Goal: Task Accomplishment & Management: Complete application form

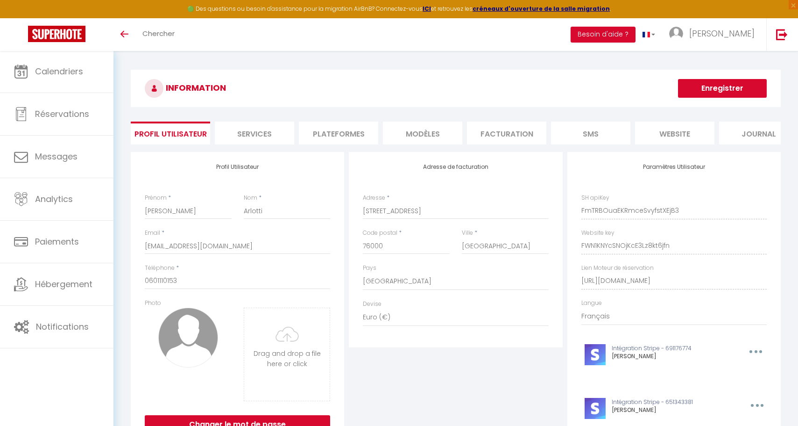
select select "28"
select select "fr"
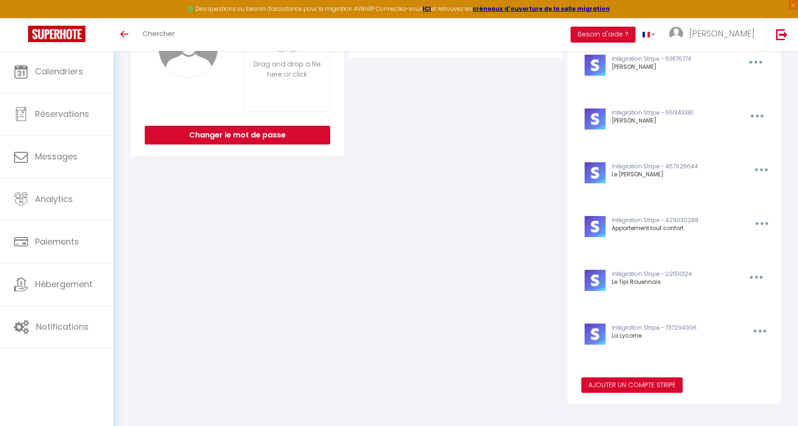
scroll to position [299, 0]
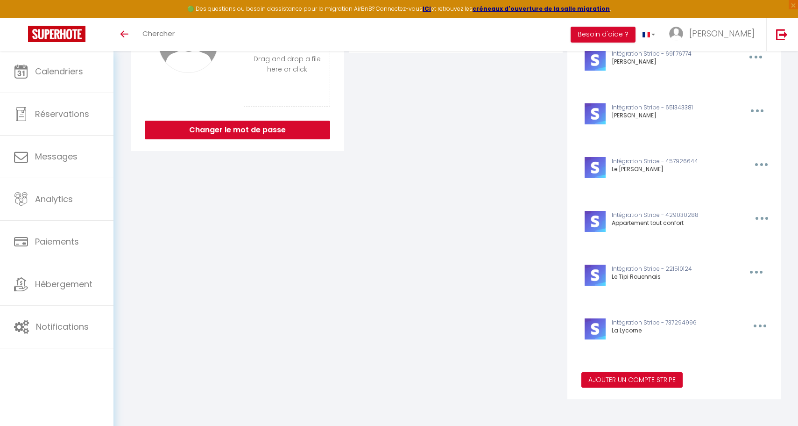
click at [622, 384] on button "Ajouter un compte Stripe" at bounding box center [632, 380] width 101 height 16
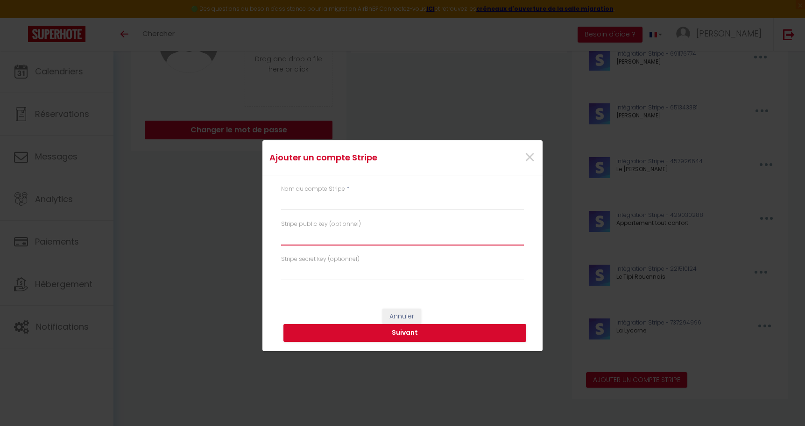
click at [319, 237] on input "text" at bounding box center [402, 236] width 243 height 17
paste input "pk_live_51S5j1XCaI18Syvj73rWdUHykflxmFEvVRy23HSjkLZU1WaQHLe9OXJ0VcCokVjDKmSc1nE…"
type input "pk_live_51S5j1XCaI18Syvj73rWdUHykflxmFEvVRy23HSjkLZU1WaQHLe9OXJ0VcCokVjDKmSc1nE…"
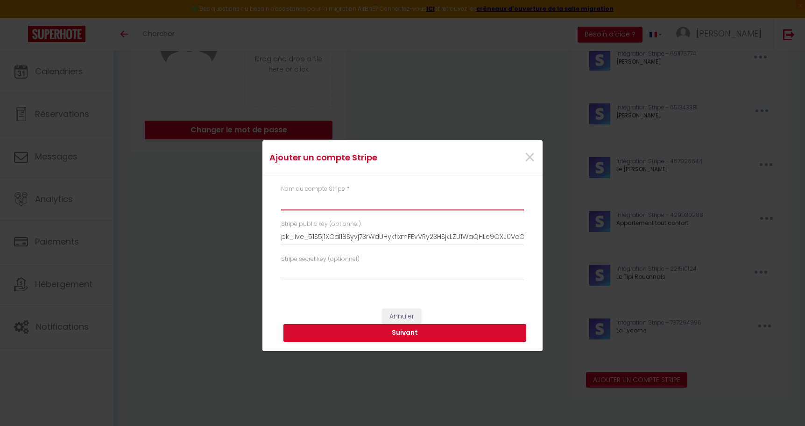
click at [357, 205] on input "text" at bounding box center [402, 201] width 243 height 17
type input "[PERSON_NAME]"
click at [320, 270] on input "text" at bounding box center [402, 271] width 243 height 17
paste input "sk_live_51S5j1XCaI18Syvj7g6d6cUuxHAR7TAdhj6qCa4qbSbh0uMnhgMRoH3JZsMqwerU13JEOAj…"
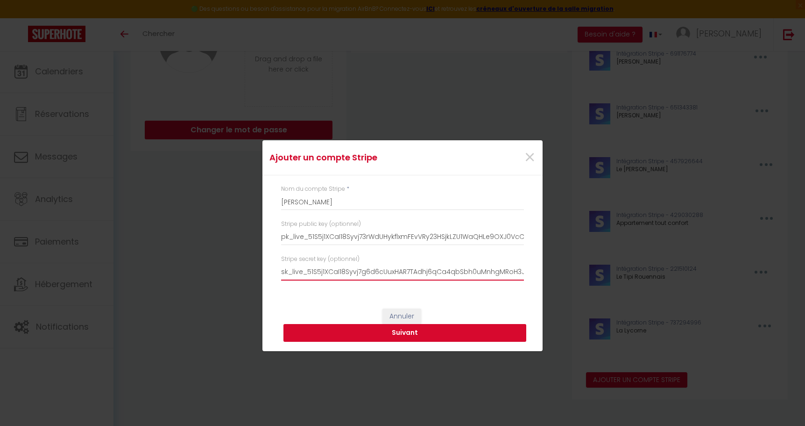
type input "sk_live_51S5j1XCaI18Syvj7g6d6cUuxHAR7TAdhj6qCa4qbSbh0uMnhgMRoH3JZsMqwerU13JEOAj…"
click at [416, 330] on button "Suivant" at bounding box center [405, 333] width 243 height 18
type input "[PERSON_NAME]"
type input "pk_live_51S5j1XCaI18Syvj73rWdUHykflxmFEvVRy23HSjkLZU1WaQHLe9OXJ0VcCokVjDKmSc1nE…"
type input "sk_live_51S5j1XCaI18Syvj7g6d6cUuxHAR7TAdhj6qCa4qbSbh0uMnhgMRoH3JZsMqwerU13JEOAj…"
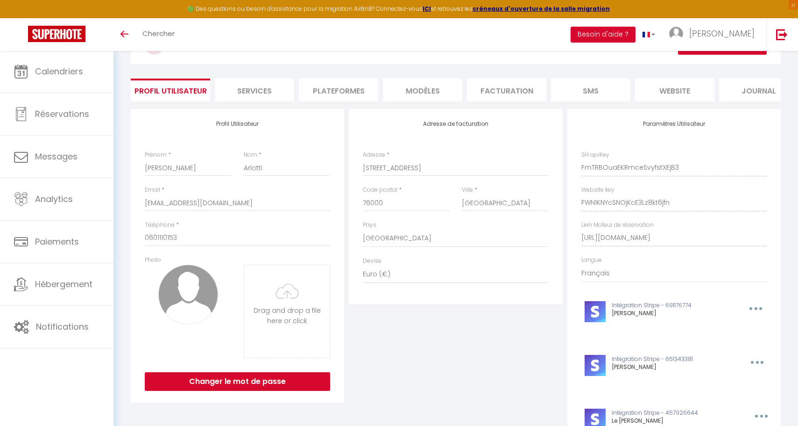
scroll to position [0, 0]
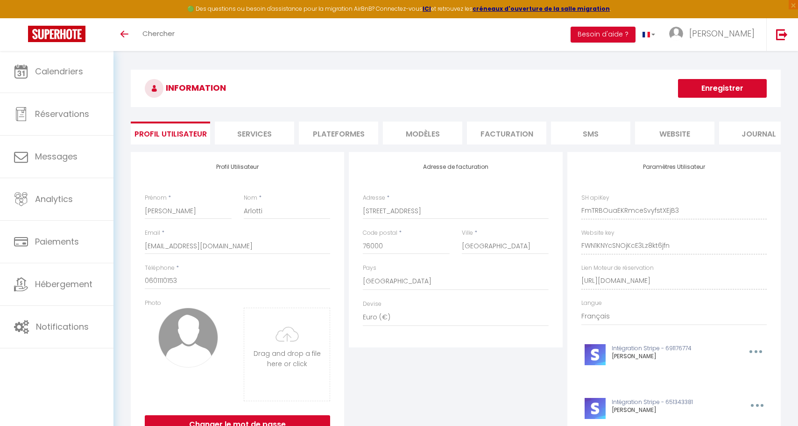
click at [57, 283] on div "Ajouter un compte Stripe × Nom du compte Stripe * [PERSON_NAME] Stripe public k…" at bounding box center [399, 213] width 798 height 426
click at [689, 88] on button "Enregistrer" at bounding box center [722, 88] width 89 height 19
click at [757, 82] on button "Enregistrer" at bounding box center [722, 88] width 89 height 19
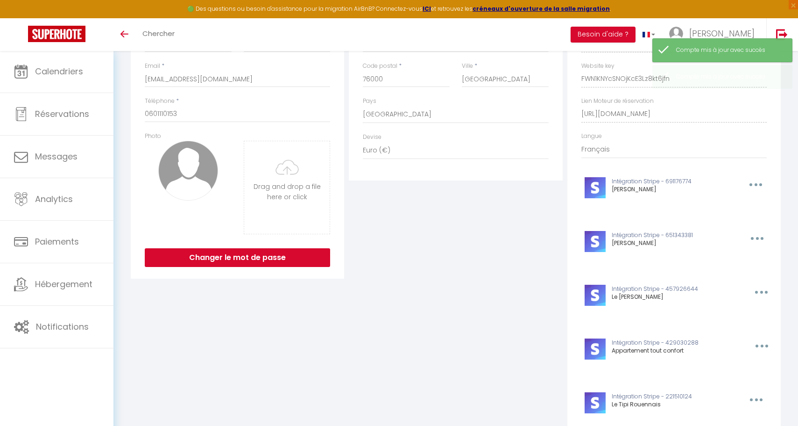
scroll to position [353, 0]
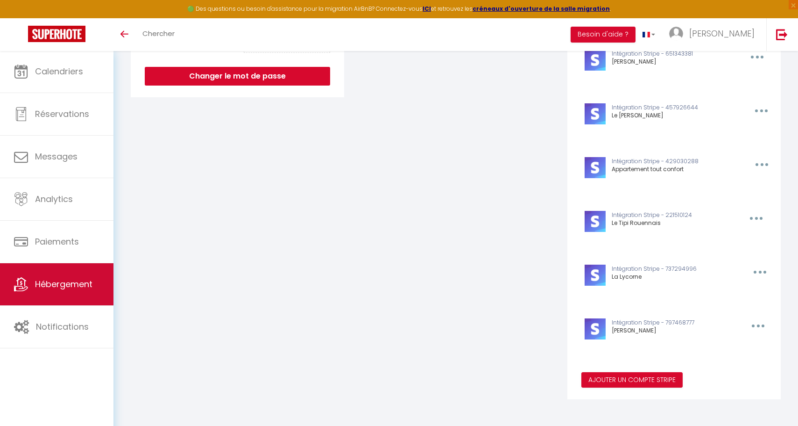
click at [89, 284] on span "Hébergement" at bounding box center [63, 284] width 57 height 12
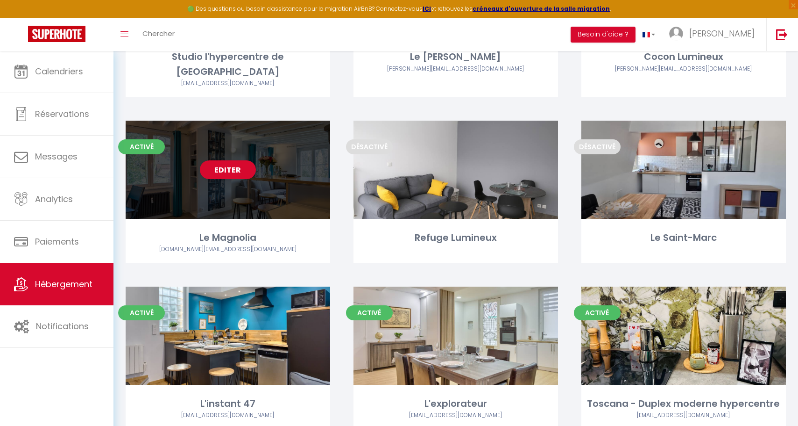
scroll to position [323, 0]
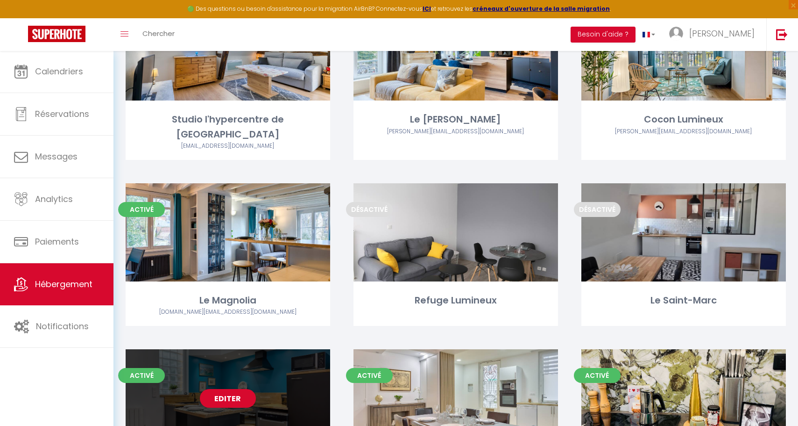
click at [228, 391] on div "Editer" at bounding box center [228, 398] width 205 height 98
select select "3"
select select "2"
select select "1"
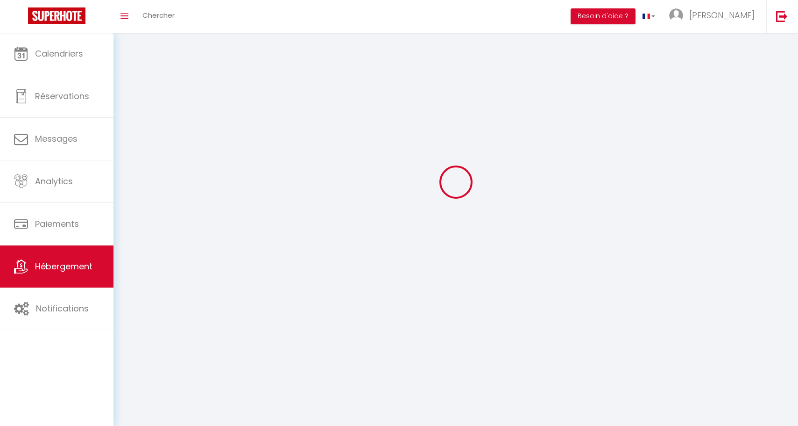
select select
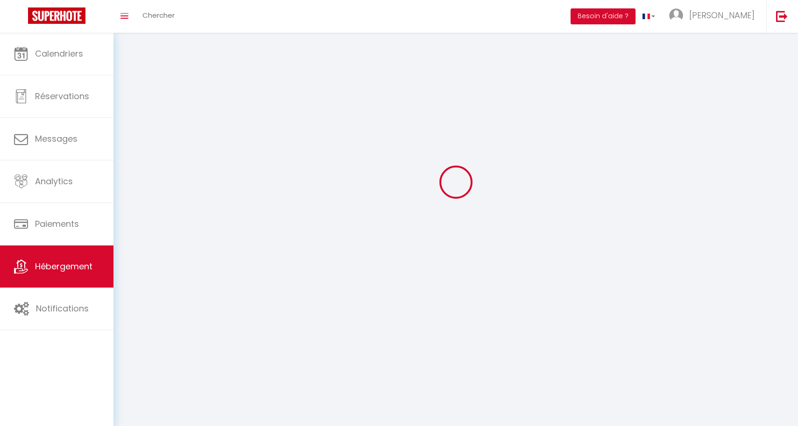
checkbox input "false"
select select
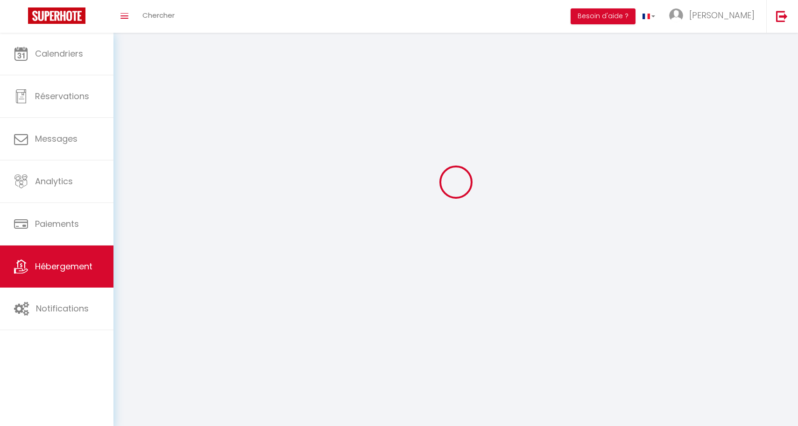
select select
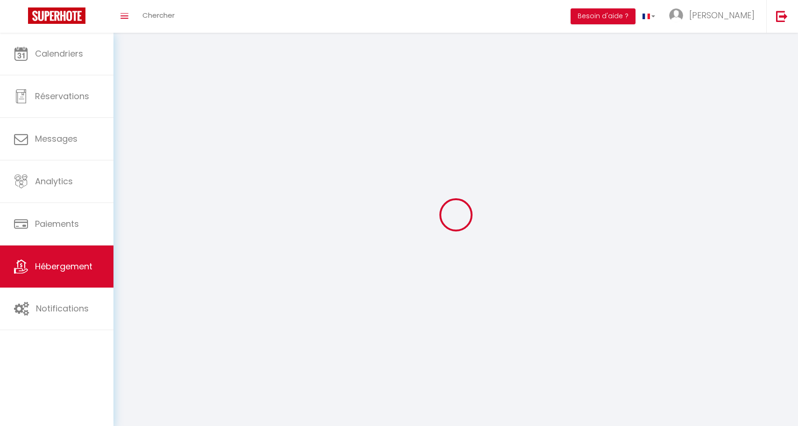
select select
checkbox input "false"
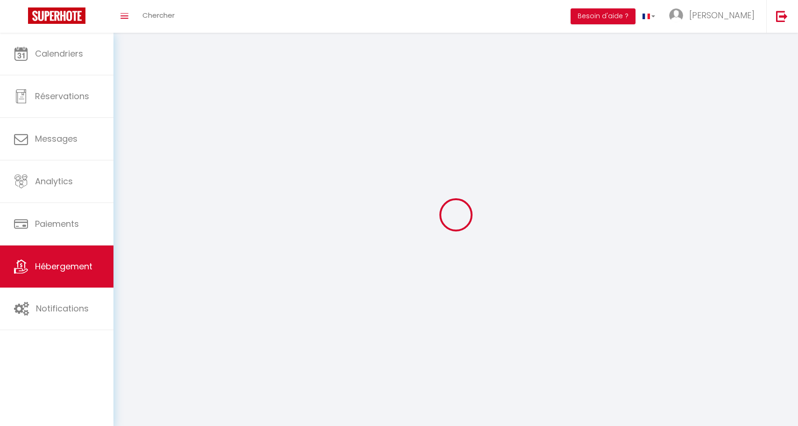
select select
select select "1"
select select
select select "28"
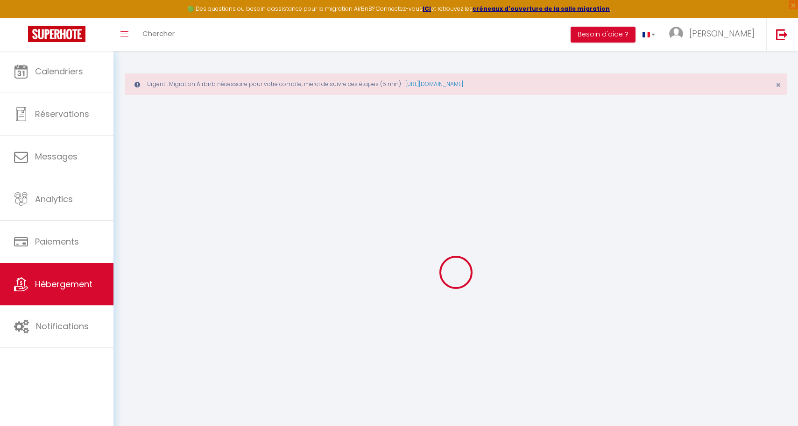
select select
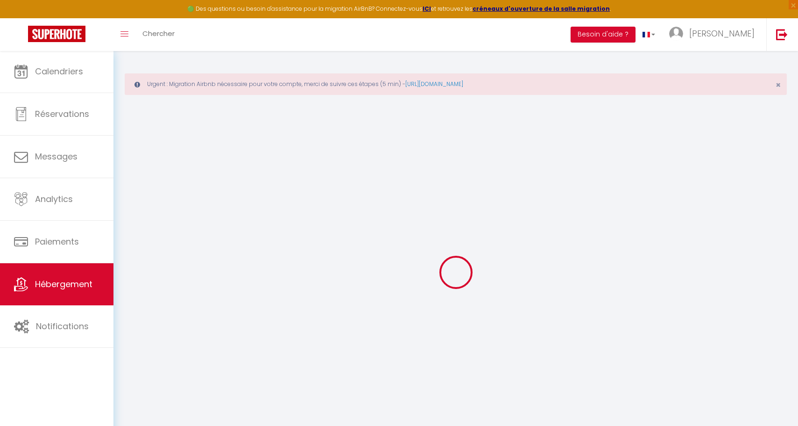
select select
checkbox input "false"
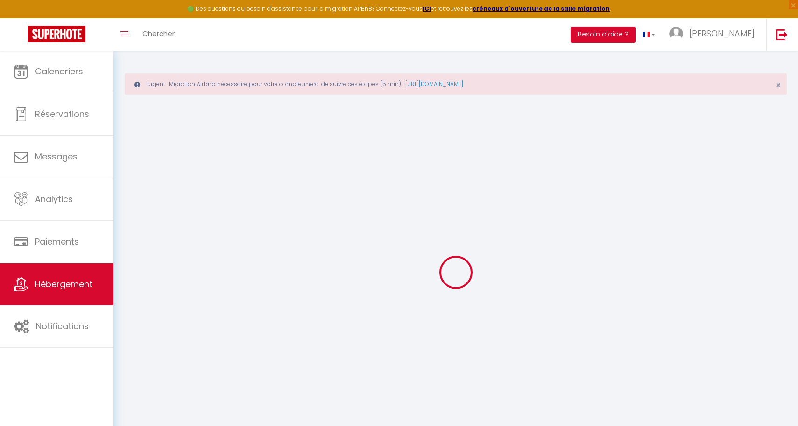
select select
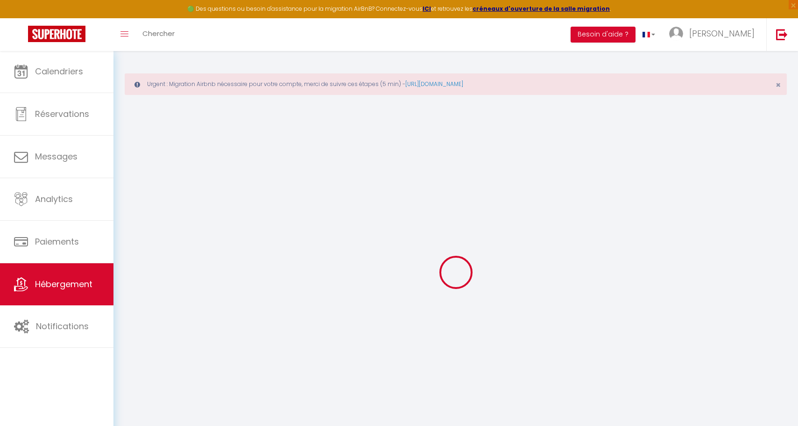
select select
checkbox input "false"
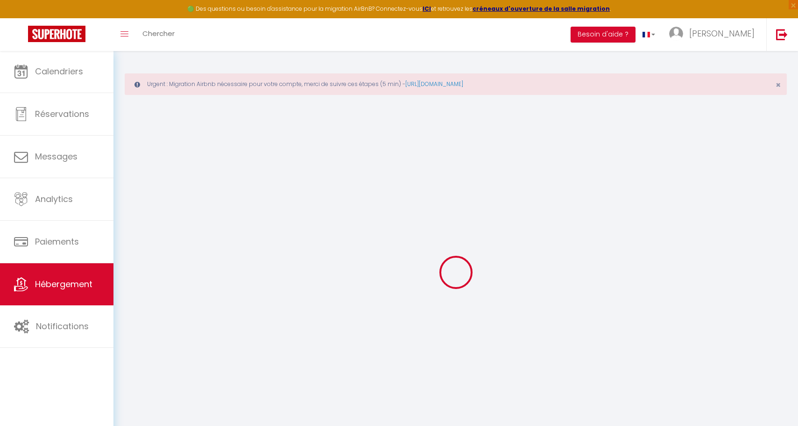
checkbox input "false"
select select
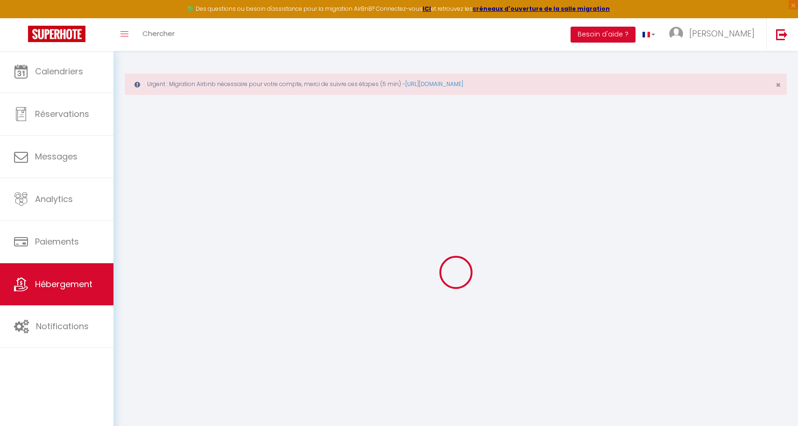
select select
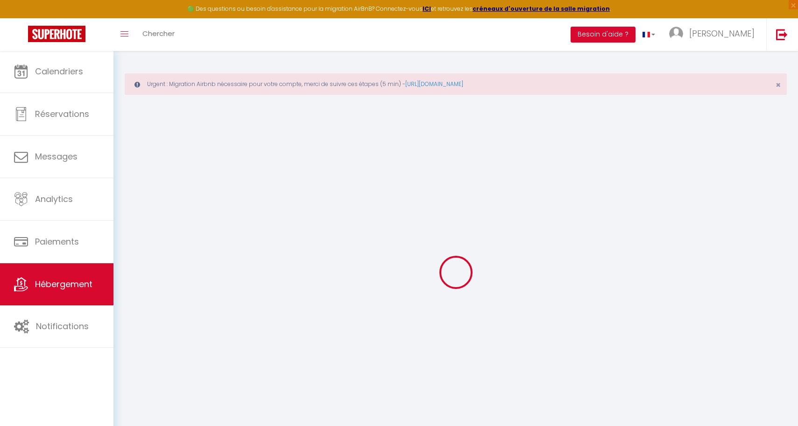
checkbox input "false"
select select
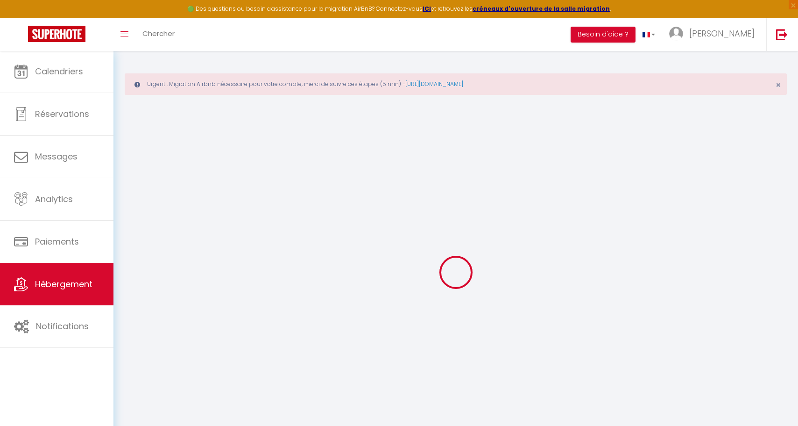
select select
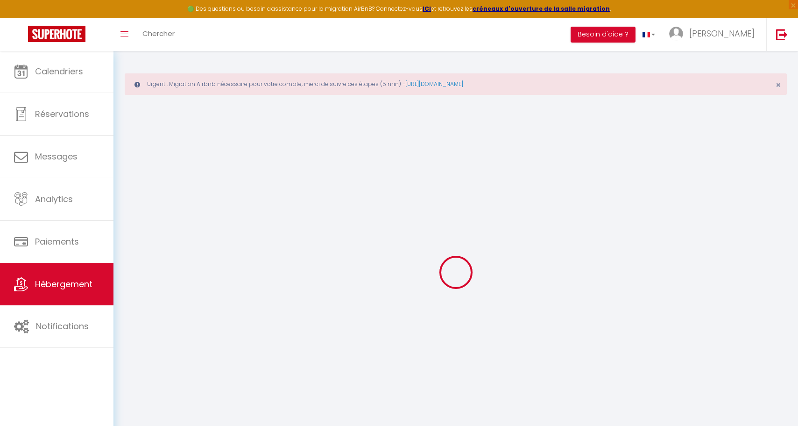
select select
checkbox input "false"
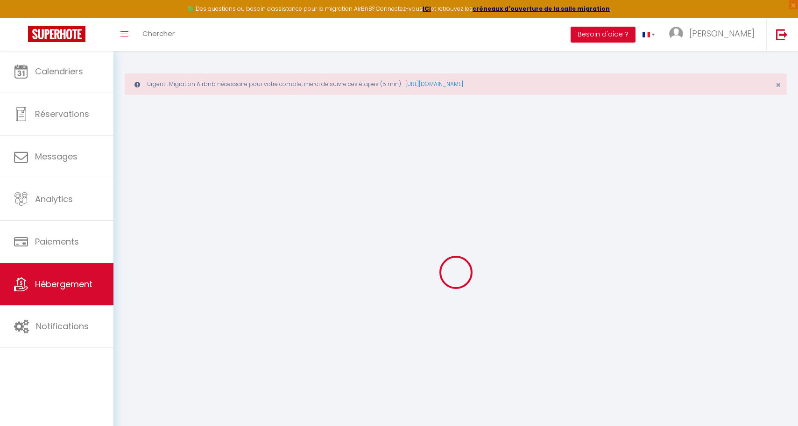
checkbox input "false"
select select
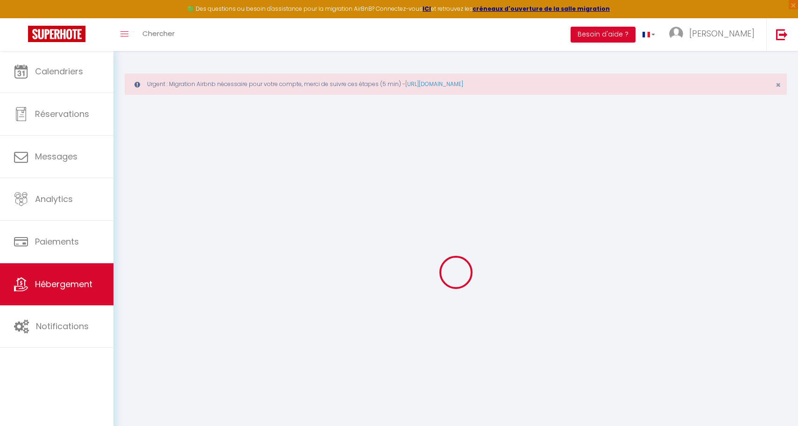
select select
checkbox input "false"
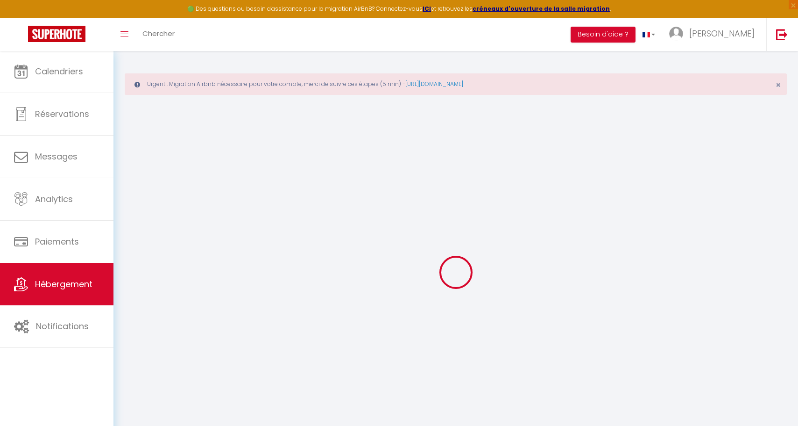
checkbox input "false"
select select
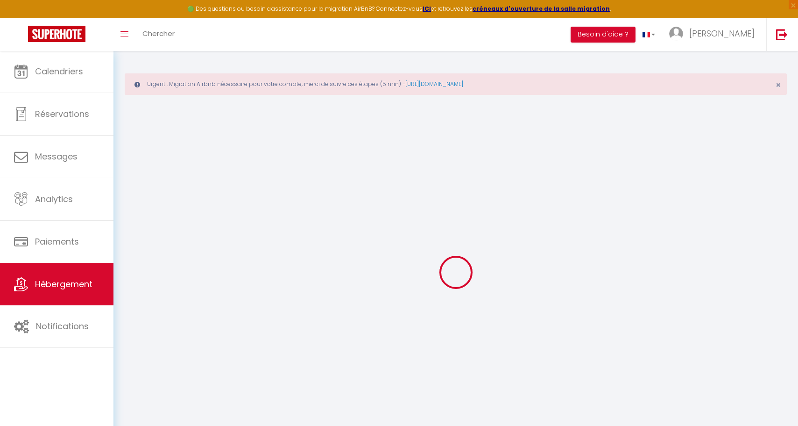
type input "L'instant 47"
type input "[PERSON_NAME]"
type input "JOSSE"
type input "[STREET_ADDRESS][DATE]"
type input "76300"
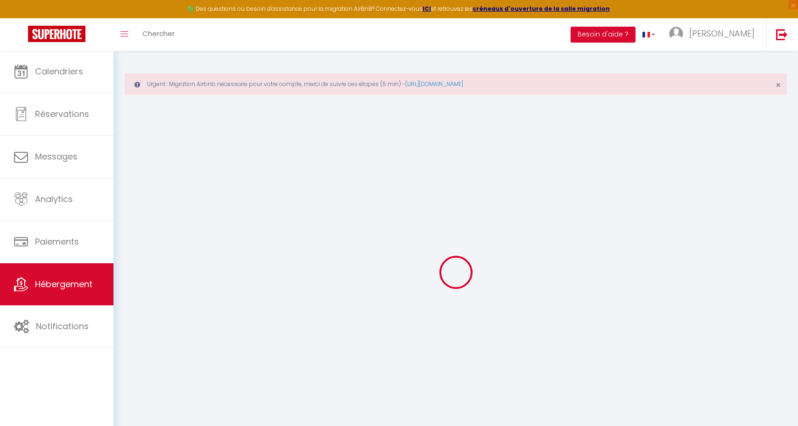
type input "Sotteville-[GEOGRAPHIC_DATA]"
select select "5"
select select "3"
select select "2"
type input "64"
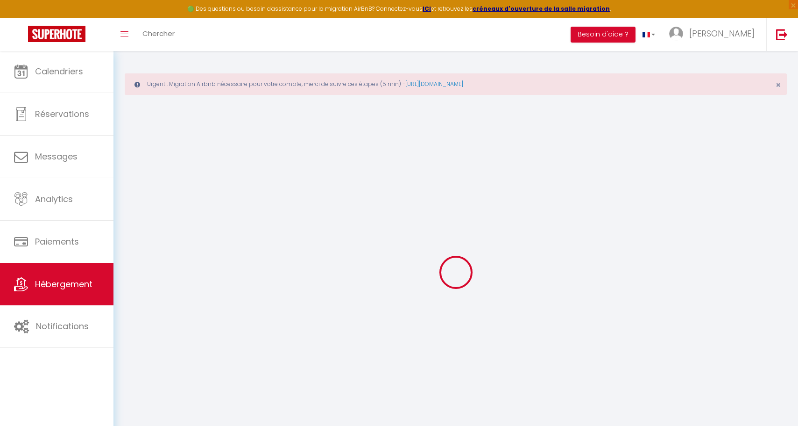
type input "65"
select select
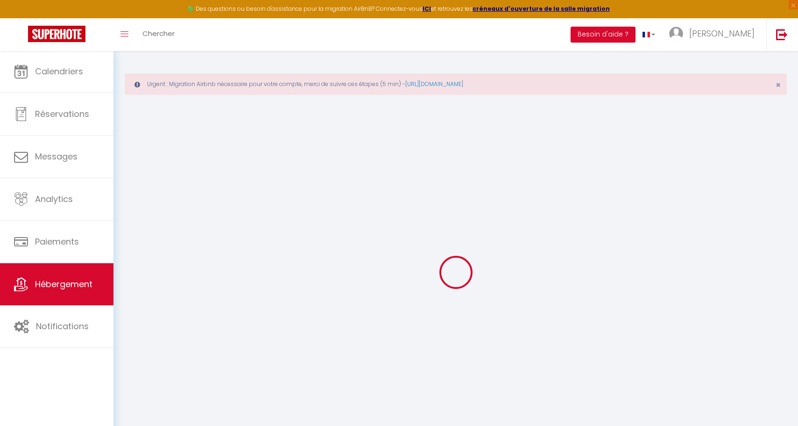
select select
type input "[STREET_ADDRESS][PERSON_NAME]"
type input "76300"
type input "[GEOGRAPHIC_DATA]"
type input "[EMAIL_ADDRESS][DOMAIN_NAME]"
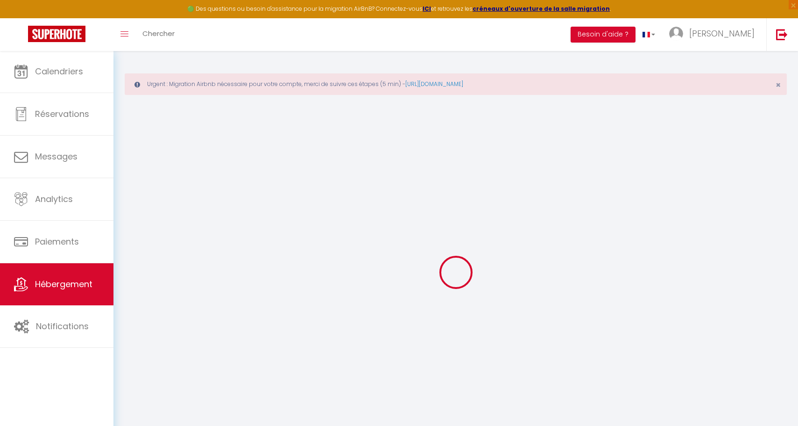
select select
checkbox input "false"
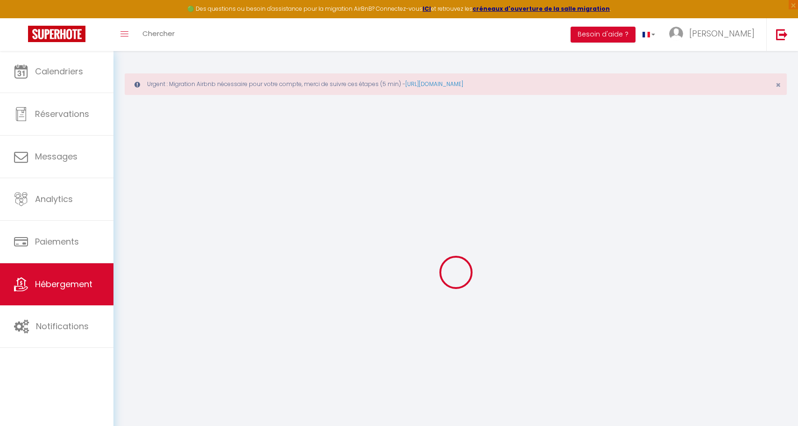
type input "15"
type input "65"
type input "0"
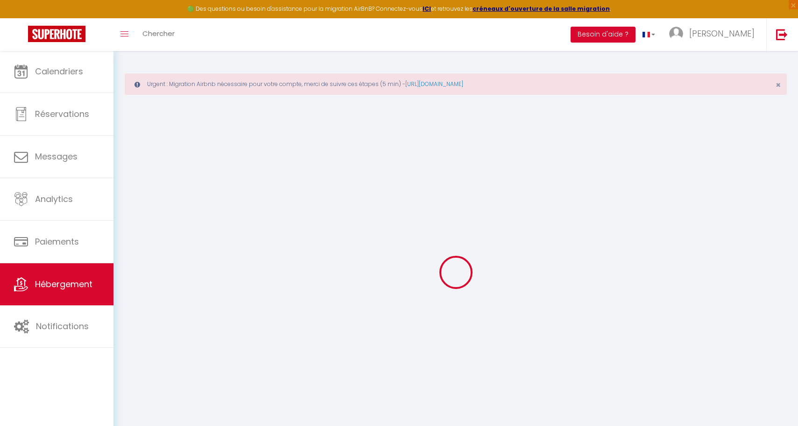
select select
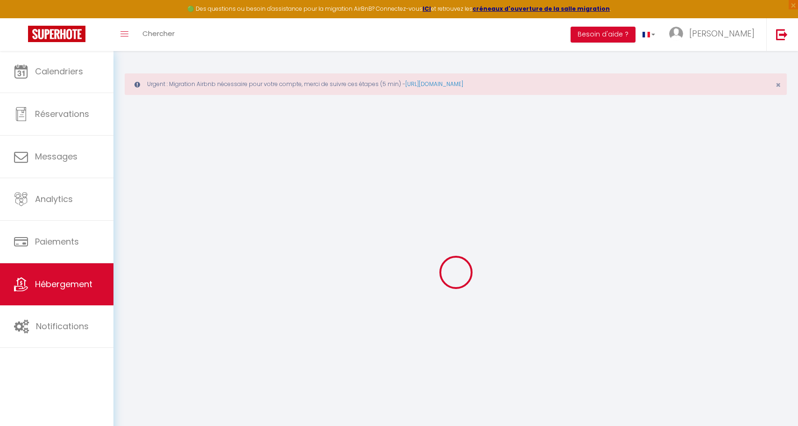
select select
checkbox input "false"
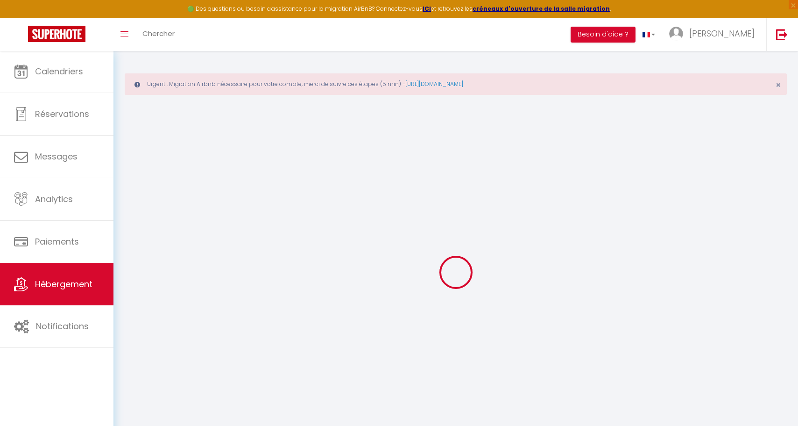
select select "38906"
select select
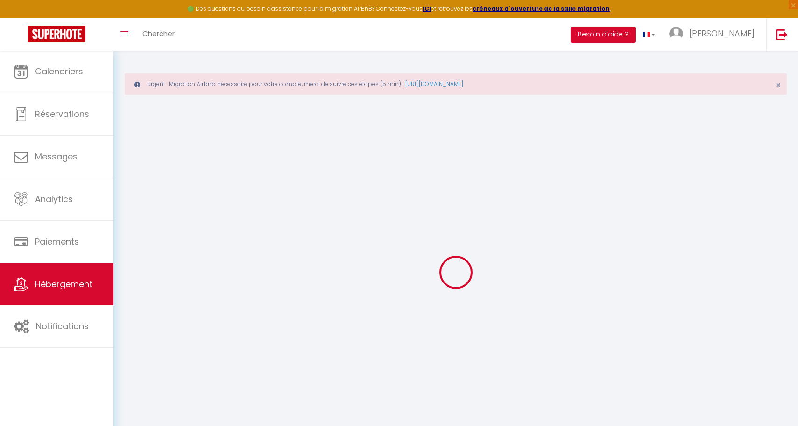
select select
checkbox input "false"
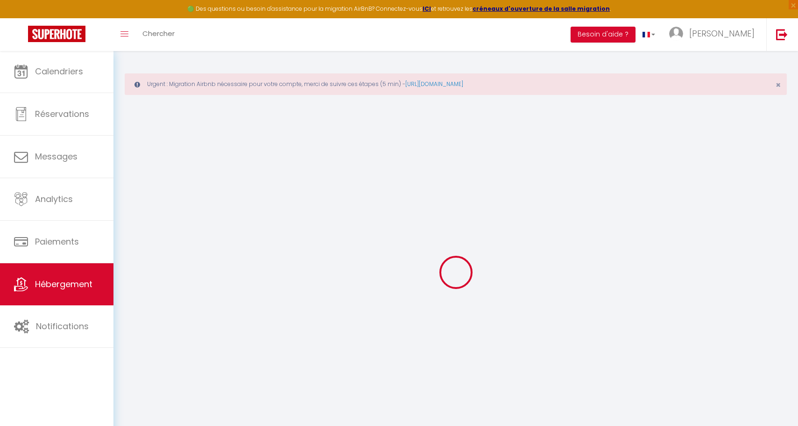
checkbox input "false"
select select
checkbox input "false"
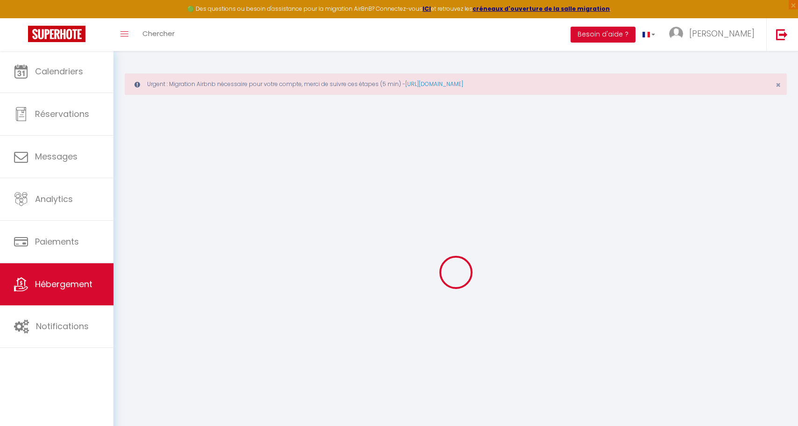
checkbox input "false"
select select
checkbox input "false"
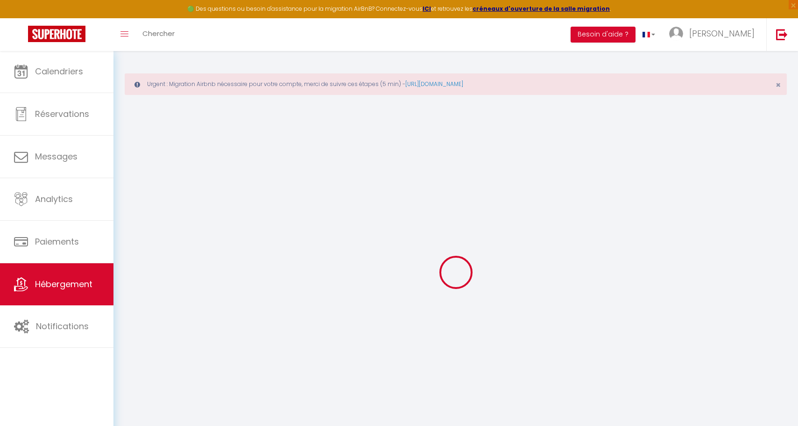
checkbox input "false"
select select "17:00"
select select "23:00"
select select "11:00"
select select "30"
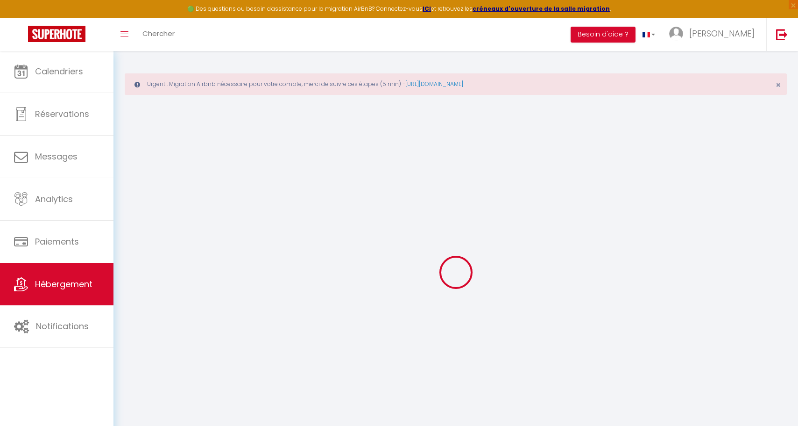
select select "120"
select select
checkbox input "false"
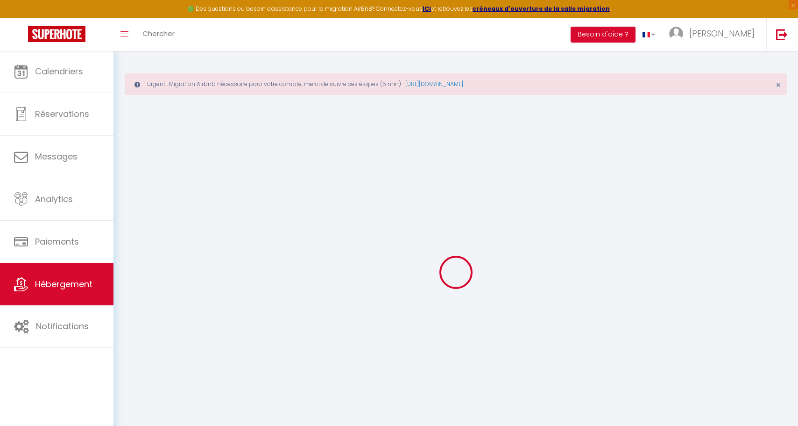
checkbox input "false"
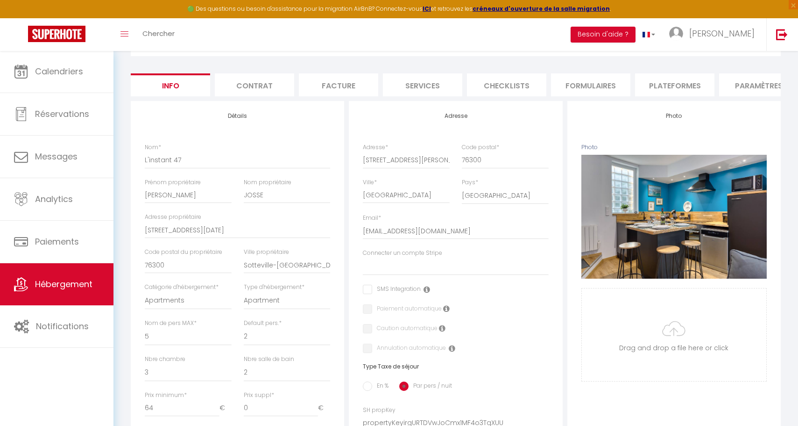
scroll to position [334, 0]
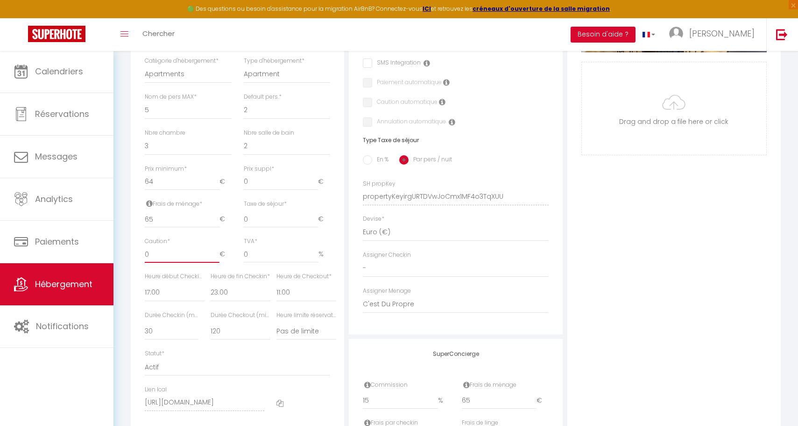
click at [164, 253] on input "0" at bounding box center [182, 254] width 75 height 17
click at [165, 250] on input "0" at bounding box center [182, 254] width 75 height 17
click at [164, 249] on input "0" at bounding box center [182, 254] width 75 height 17
type input "5"
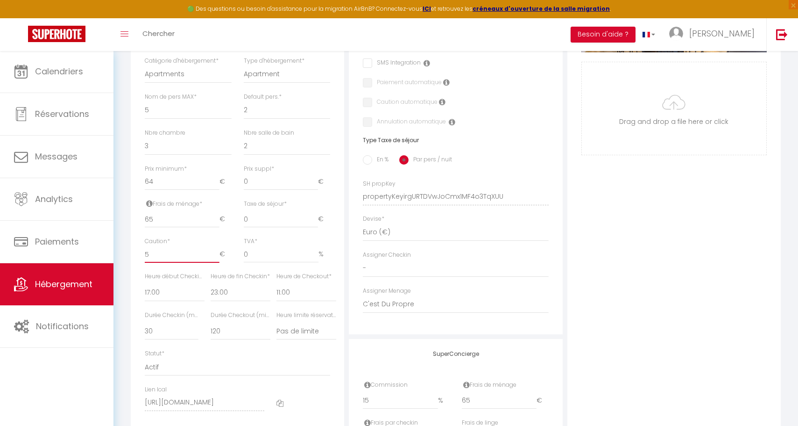
select select
checkbox input "false"
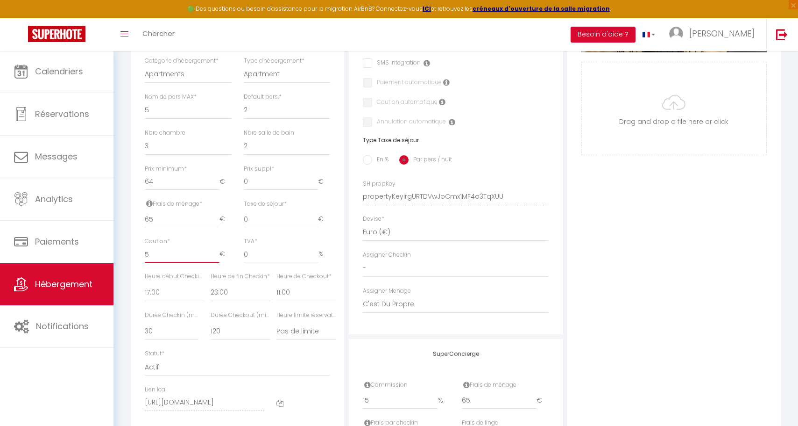
type input "50"
select select
checkbox input "false"
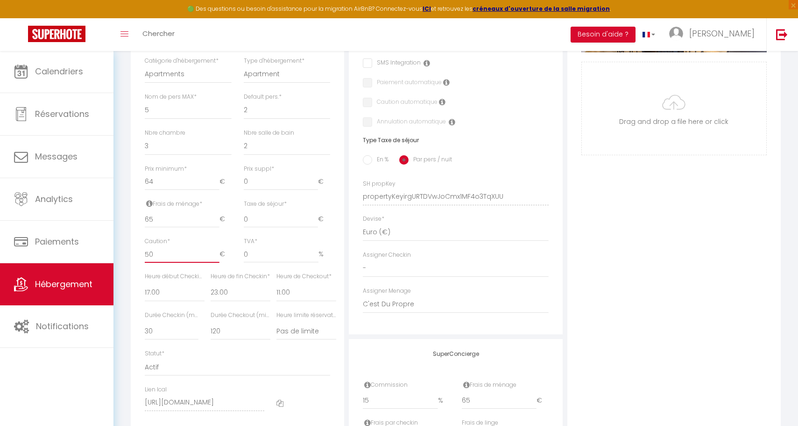
checkbox input "false"
type input "500"
select select
checkbox input "false"
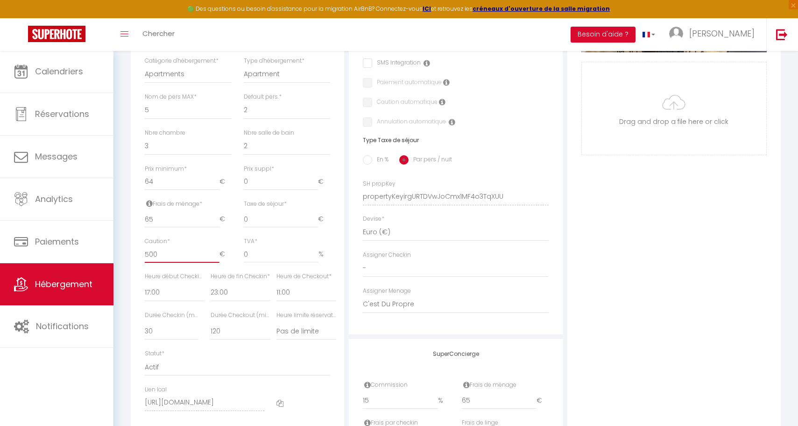
checkbox input "false"
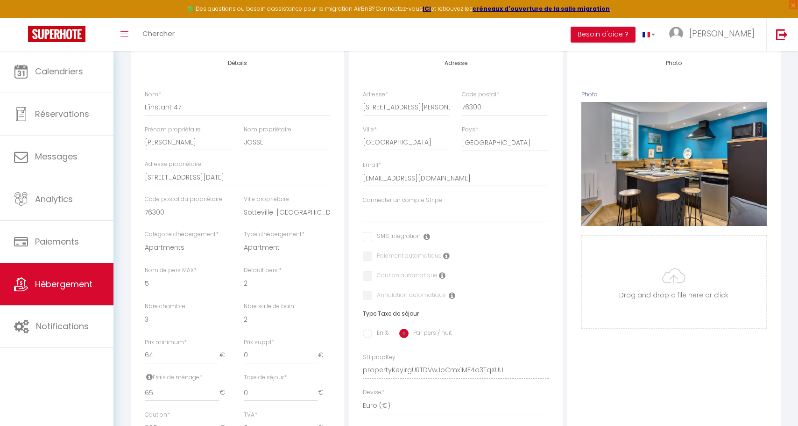
type input "500"
click at [430, 205] on label "Connecter un compte Stripe" at bounding box center [402, 200] width 79 height 9
click at [430, 208] on select "[PERSON_NAME] [PERSON_NAME] Le [PERSON_NAME] d'Arc Appartement tout confort Le …" at bounding box center [455, 214] width 185 height 18
select select "15971"
checkbox input "false"
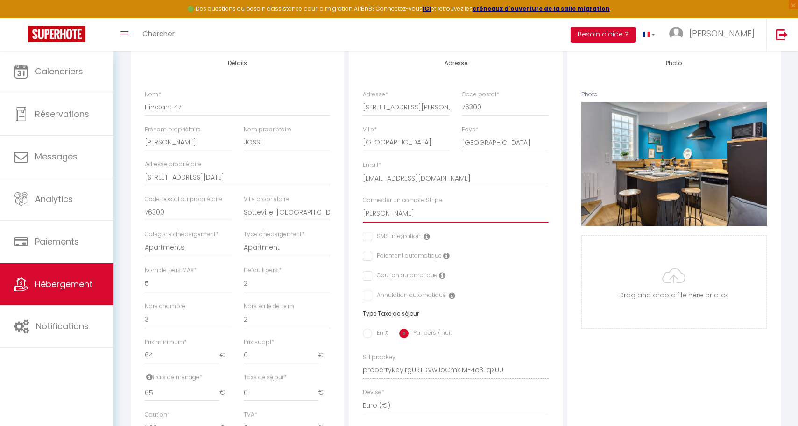
checkbox input "false"
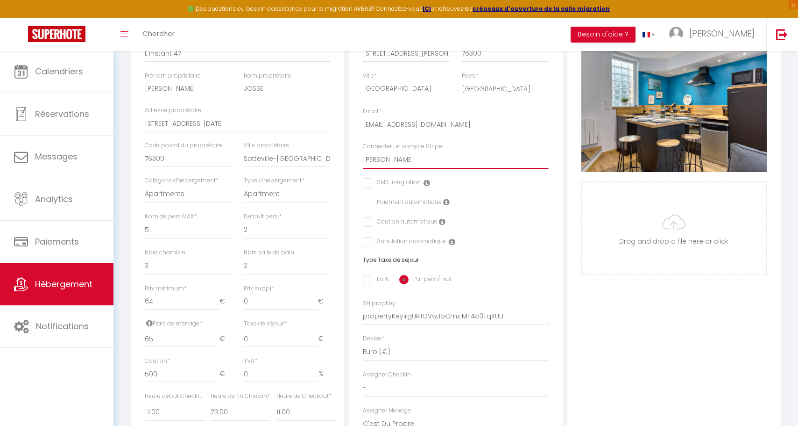
scroll to position [40, 0]
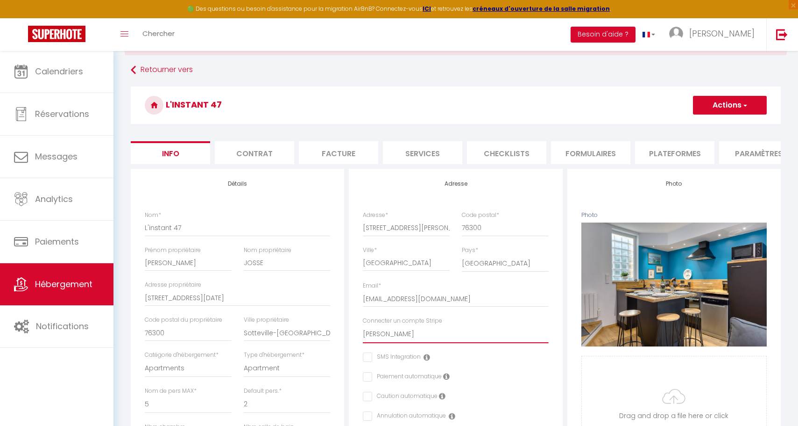
click at [742, 105] on span "button" at bounding box center [745, 104] width 6 height 9
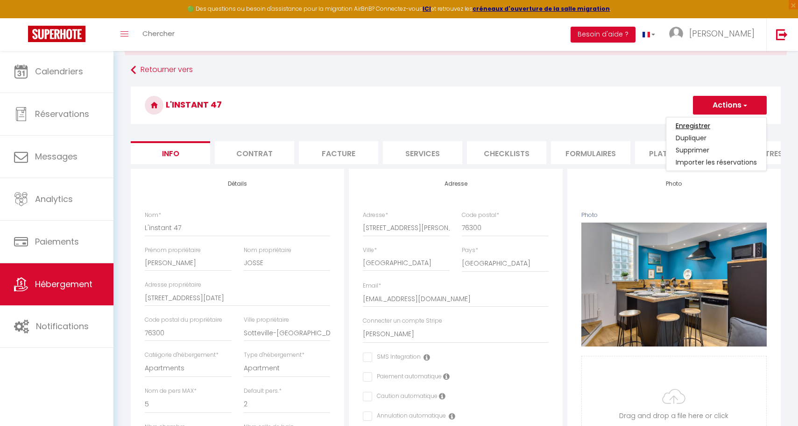
click at [705, 124] on input "Enregistrer" at bounding box center [693, 125] width 35 height 9
